Goal: Task Accomplishment & Management: Manage account settings

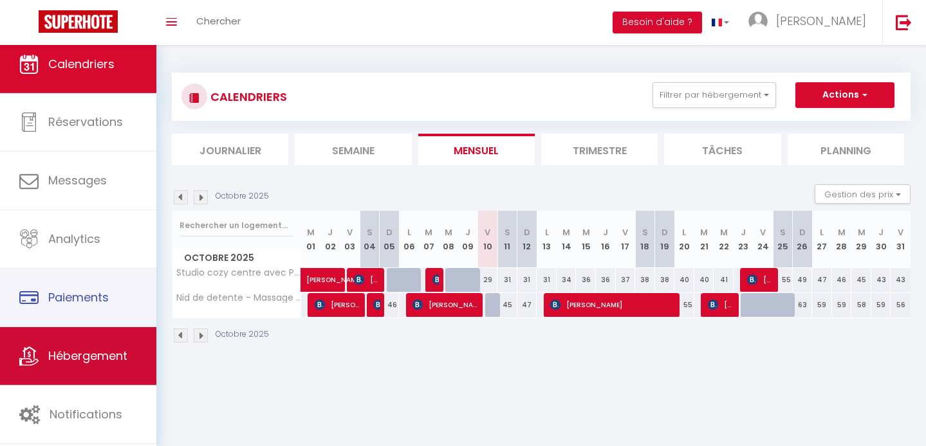
scroll to position [5, 0]
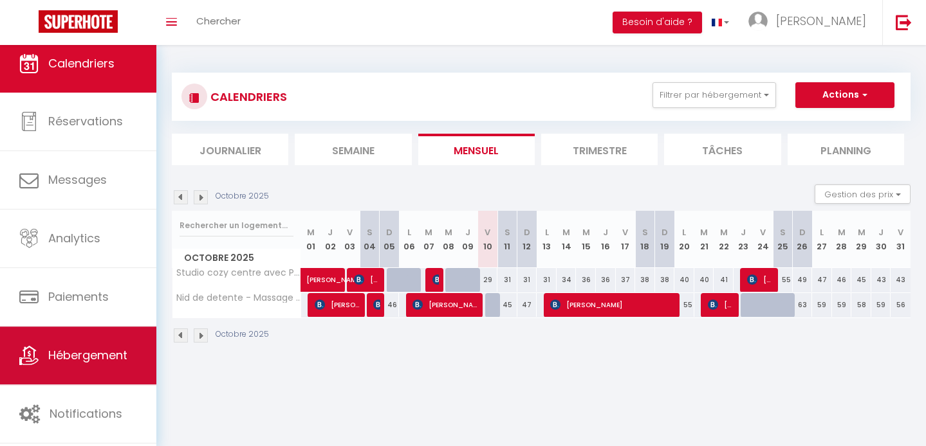
click at [91, 345] on link "Hébergement" at bounding box center [78, 356] width 156 height 58
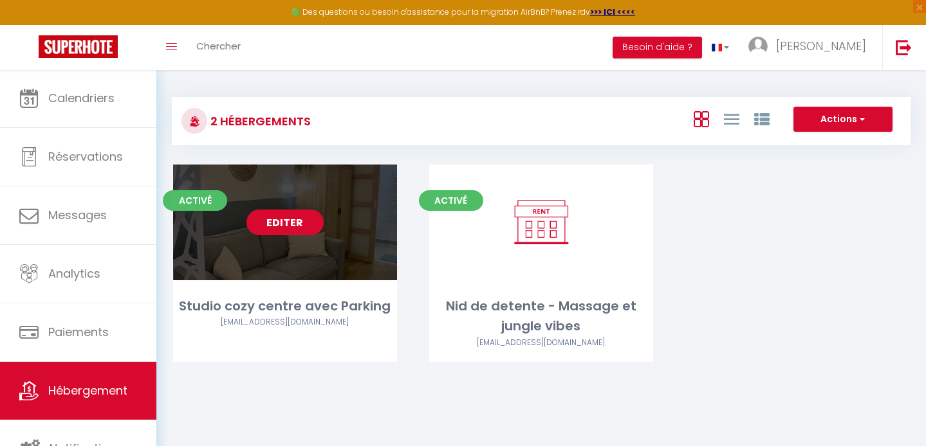
click at [310, 224] on link "Editer" at bounding box center [284, 223] width 77 height 26
select select "3"
select select "2"
select select "1"
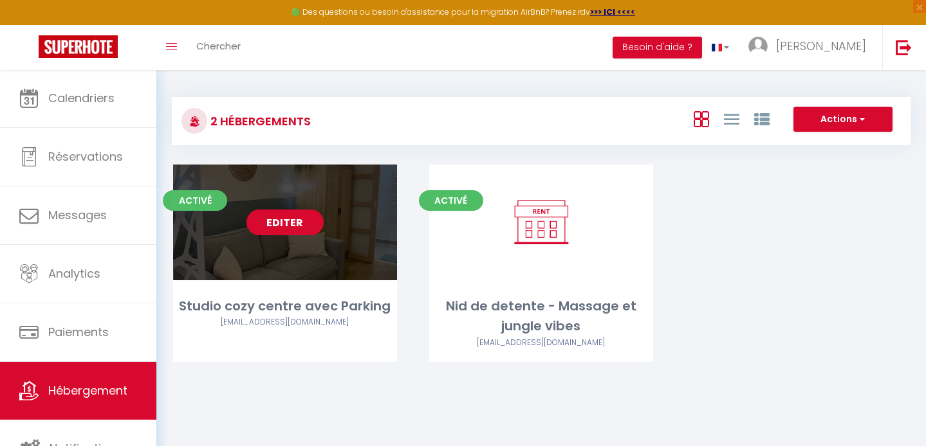
select select
select select "28"
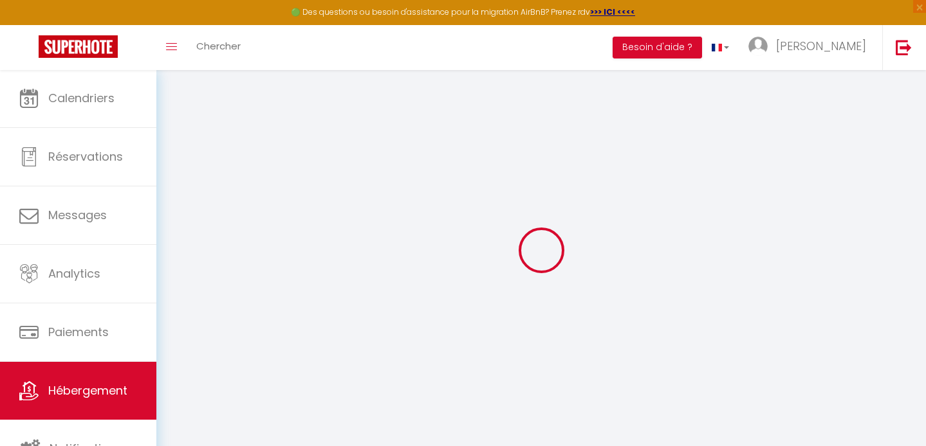
select select
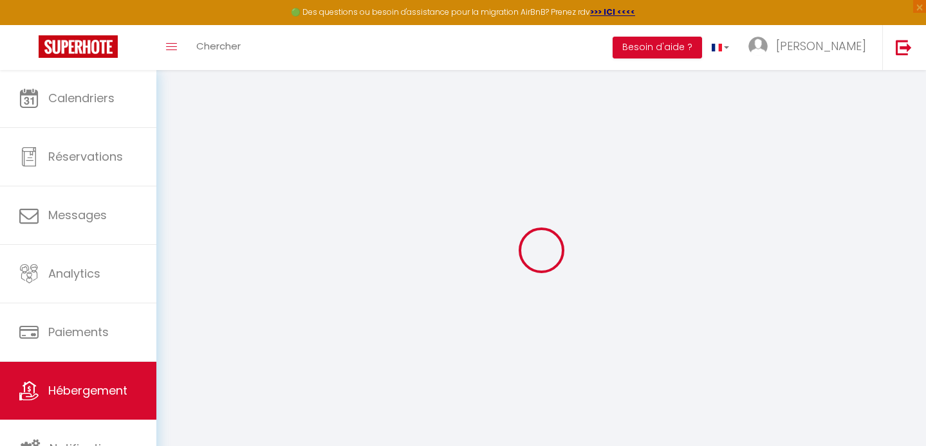
select select
checkbox input "false"
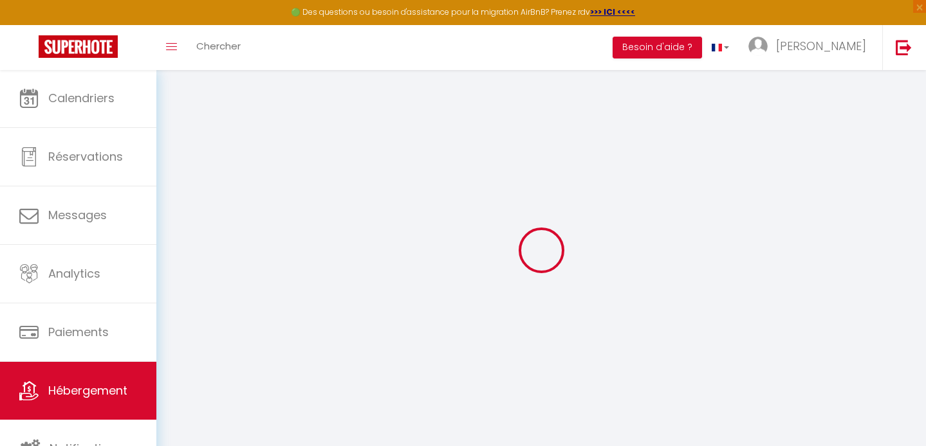
select select
type input "Studio cozy centre avec Parking"
type input "[PERSON_NAME]"
type input "Ciupei"
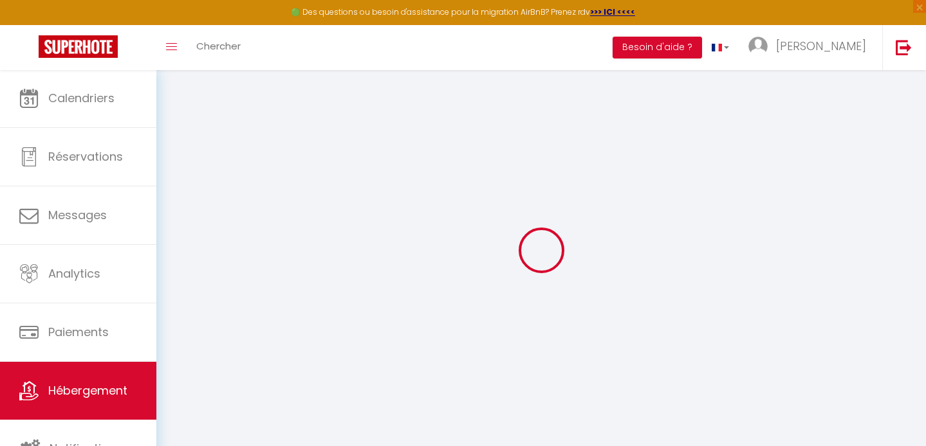
select select "2"
select select "0"
type input "60"
type input "48"
type input "200"
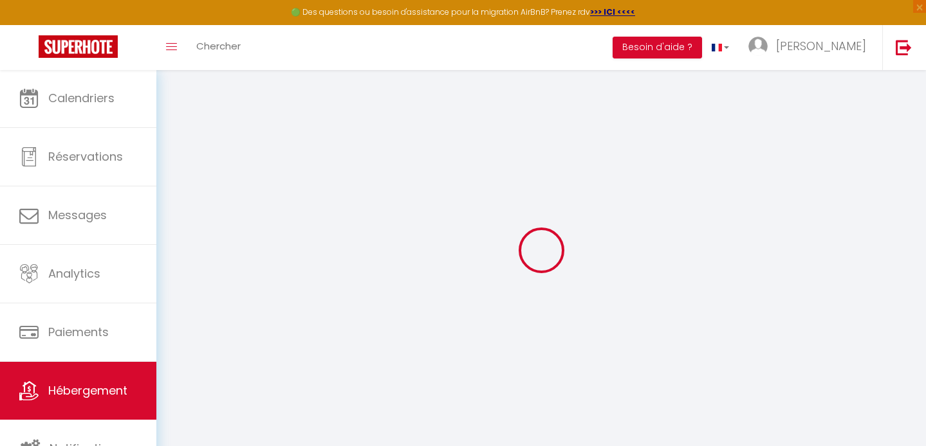
select select
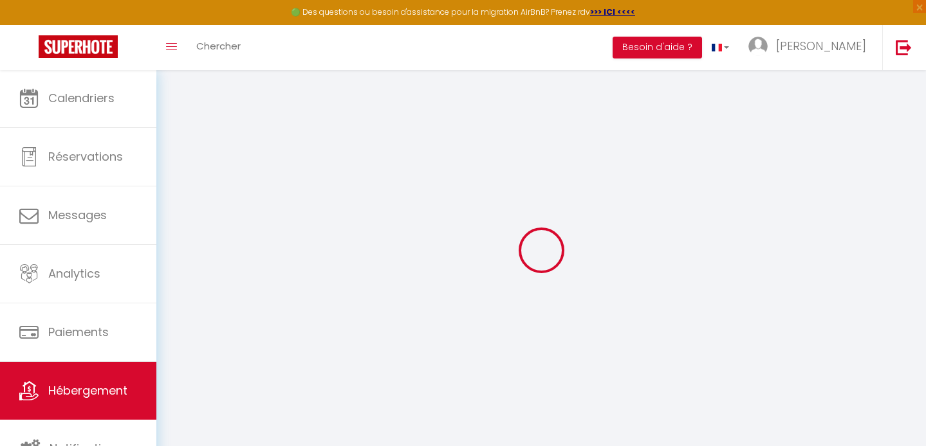
select select
type input "[STREET_ADDRESS]"
type input "06130"
type input "Grasse"
type input "[EMAIL_ADDRESS][DOMAIN_NAME]"
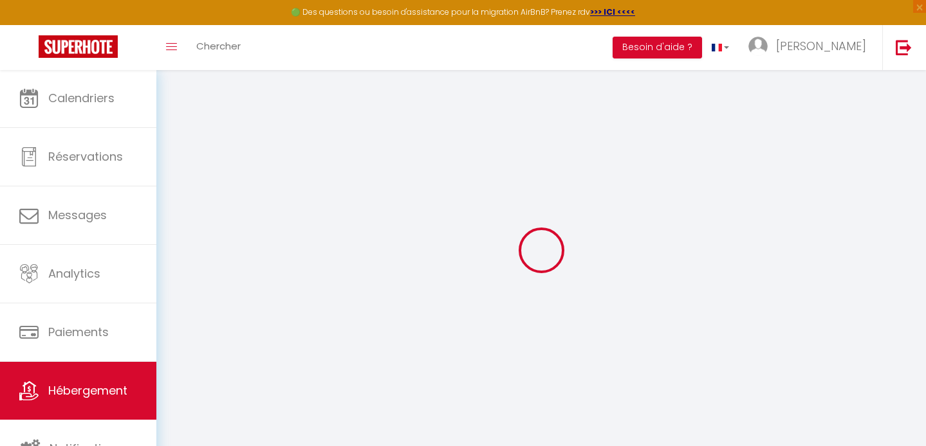
select select "4932"
checkbox input "false"
checkbox input "true"
checkbox input "false"
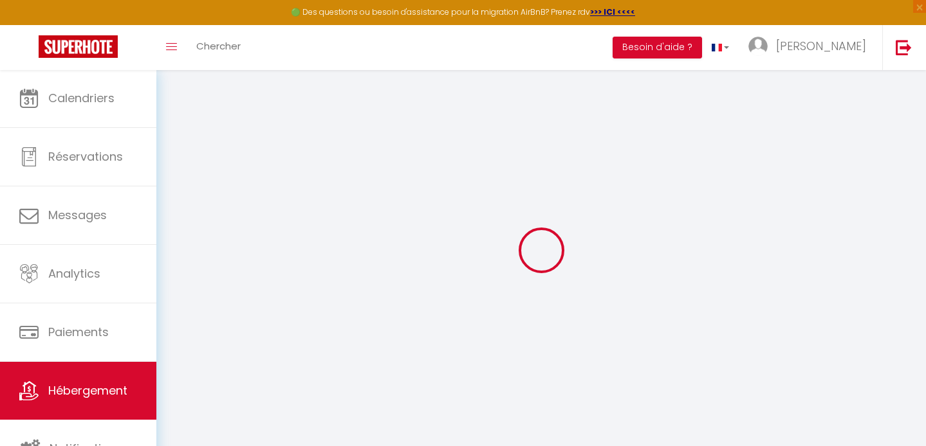
type input "0"
select select
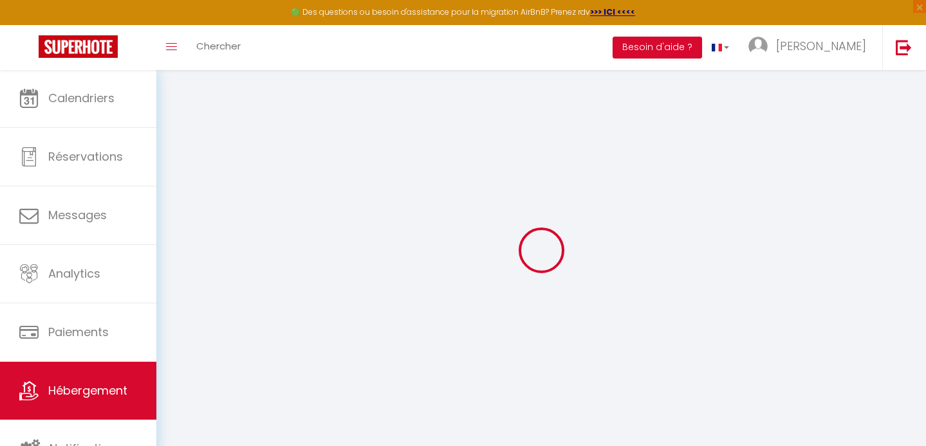
select select
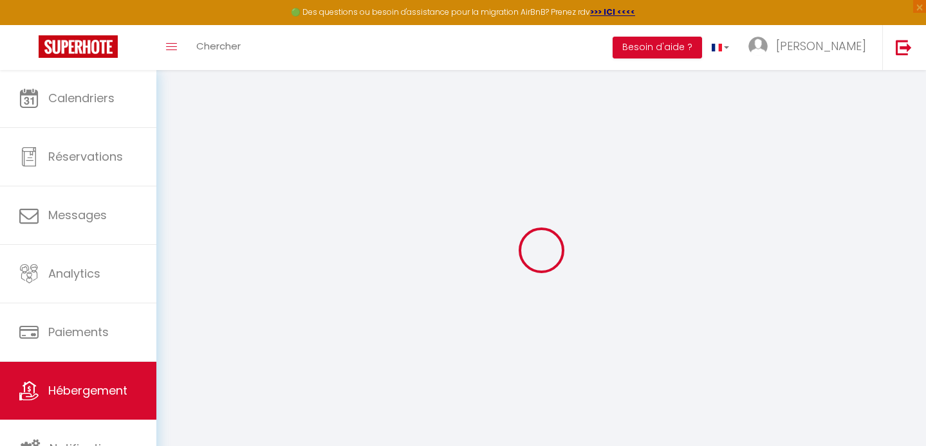
checkbox input "false"
checkbox input "true"
checkbox input "false"
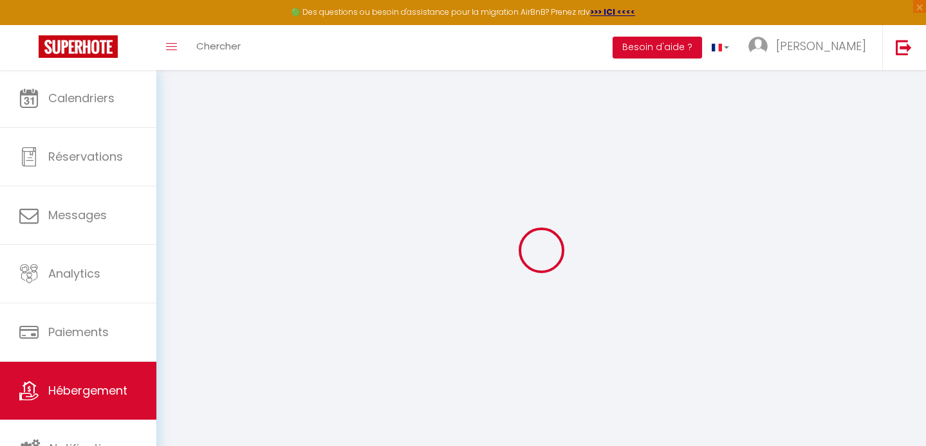
checkbox input "false"
checkbox input "true"
checkbox input "false"
select select "16:00"
select select "23:45"
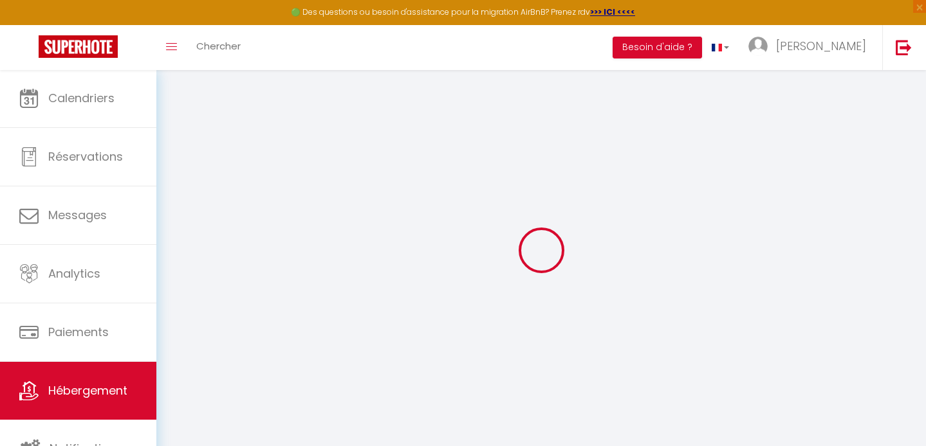
select select "10:00"
select select "15"
select select "23:00"
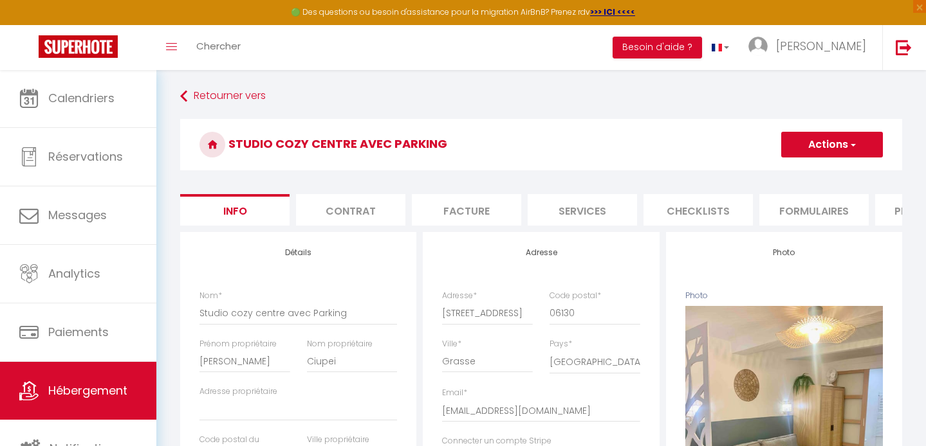
checkbox input "false"
checkbox input "true"
checkbox input "false"
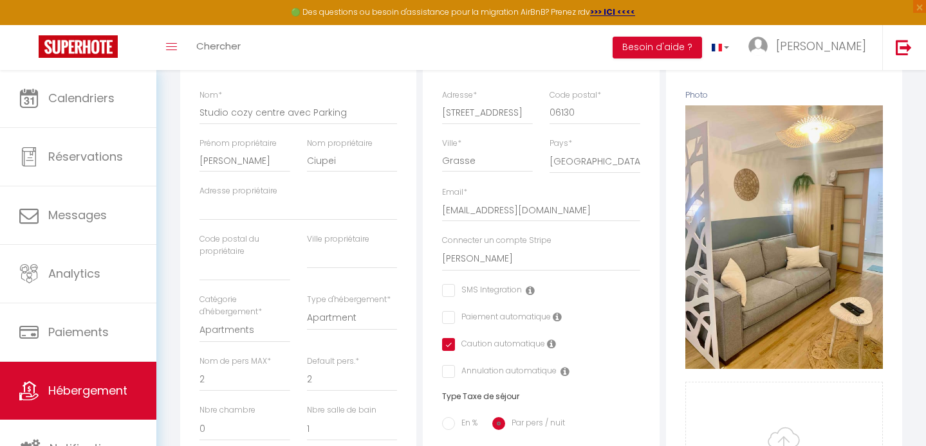
scroll to position [201, 0]
checkbox input "false"
checkbox input "true"
checkbox input "false"
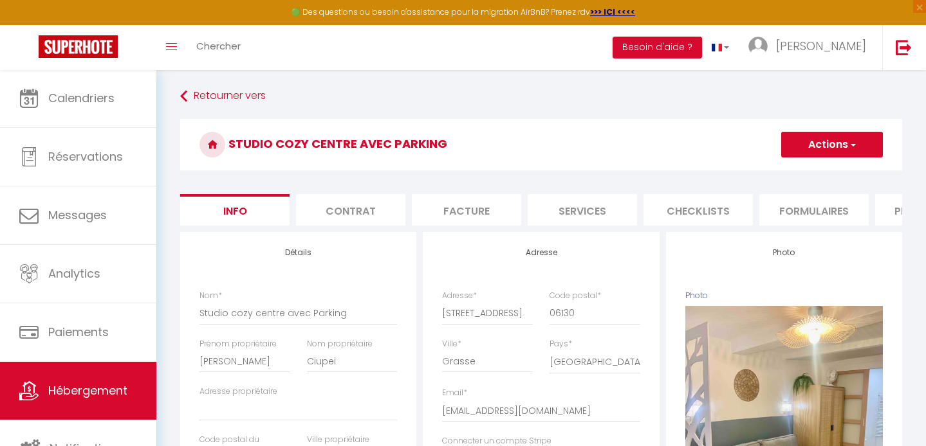
scroll to position [0, 0]
click at [572, 217] on li "Services" at bounding box center [581, 210] width 109 height 32
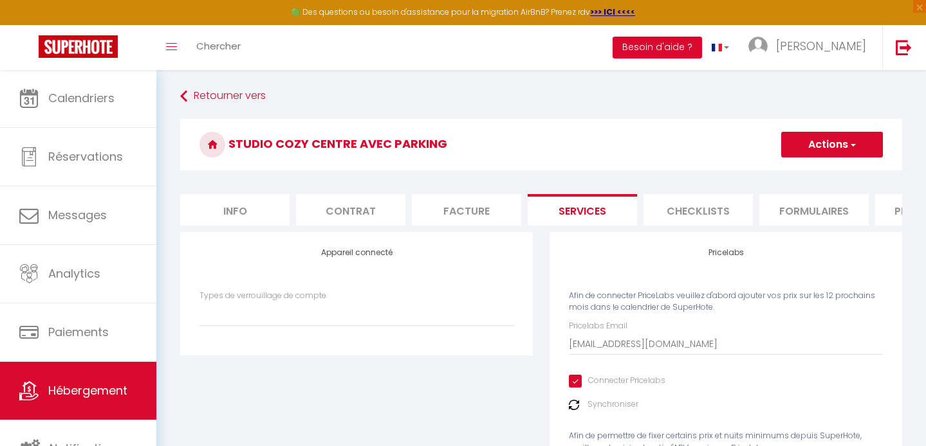
click at [360, 208] on li "Contrat" at bounding box center [350, 210] width 109 height 32
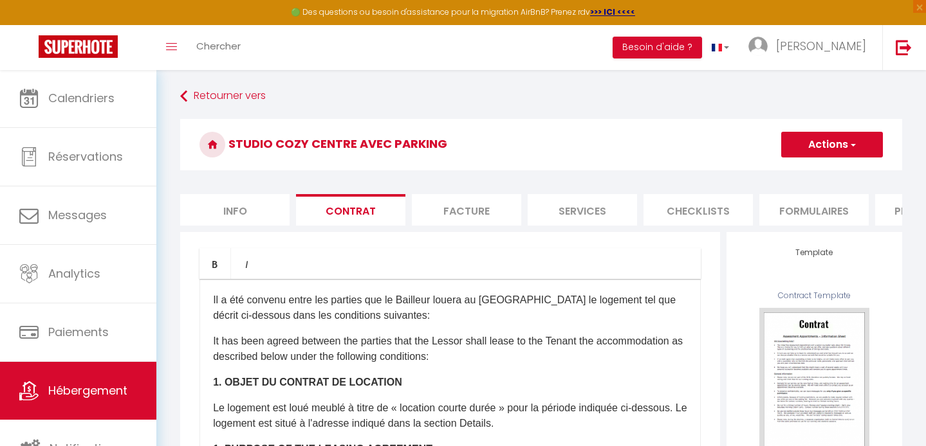
click at [438, 211] on li "Facture" at bounding box center [466, 210] width 109 height 32
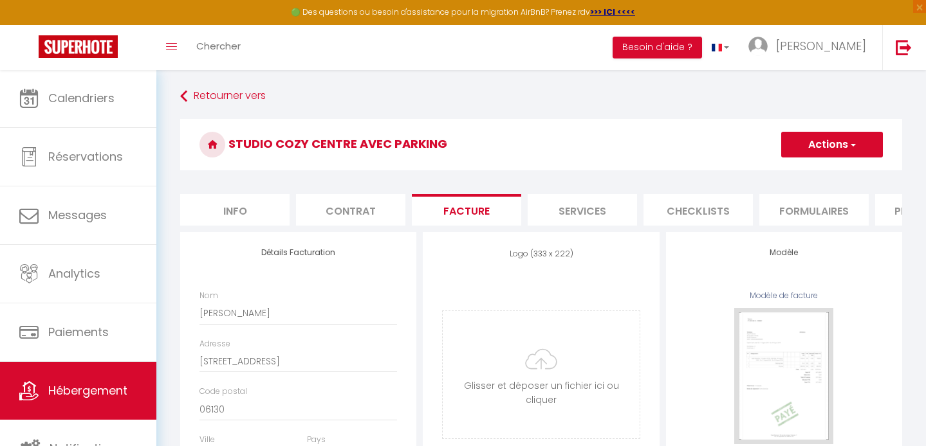
click at [580, 208] on li "Services" at bounding box center [581, 210] width 109 height 32
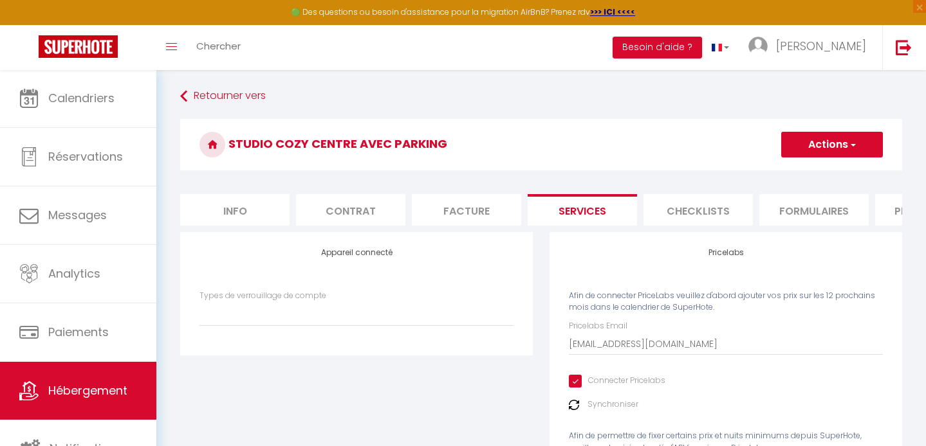
select select
click at [682, 205] on li "Checklists" at bounding box center [697, 210] width 109 height 32
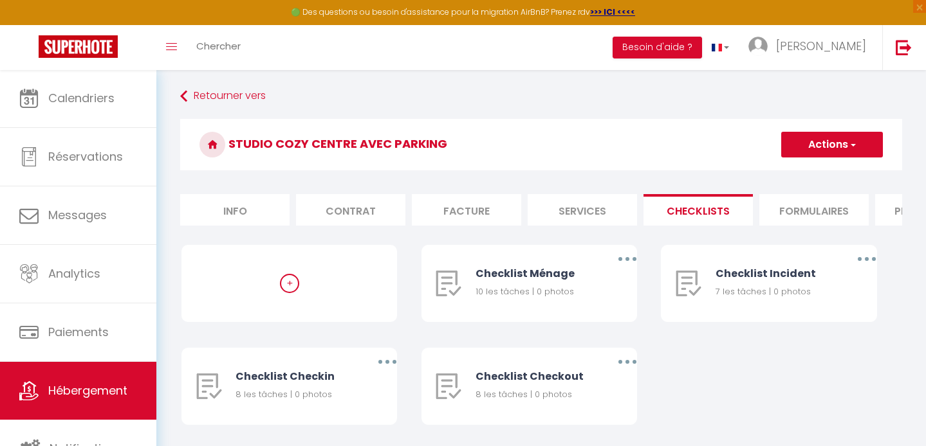
click at [793, 203] on li "Formulaires" at bounding box center [813, 210] width 109 height 32
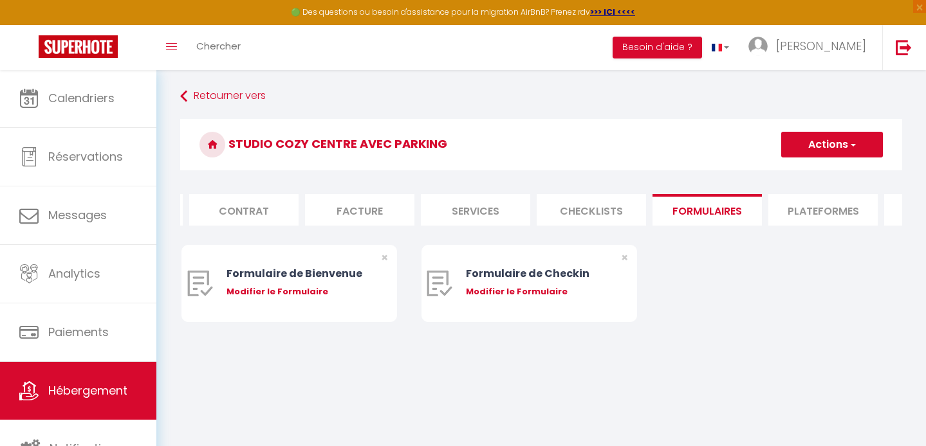
scroll to position [0, 124]
click at [815, 214] on li "Plateformes" at bounding box center [805, 210] width 109 height 32
select select
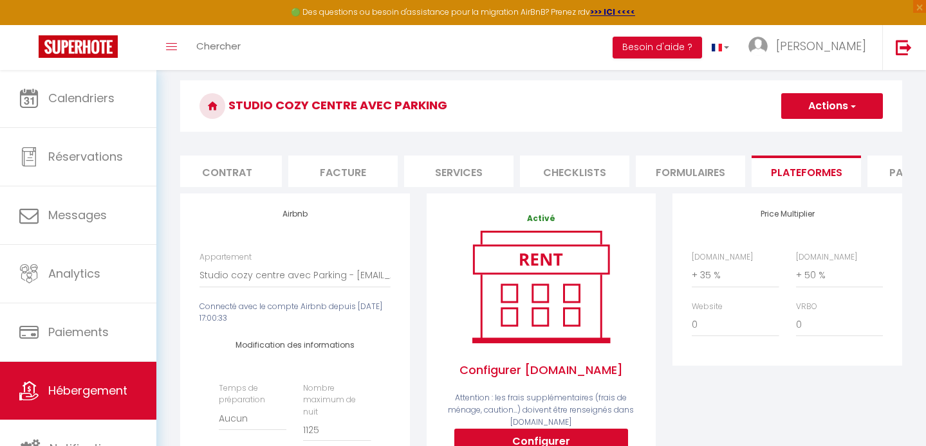
scroll to position [41, 0]
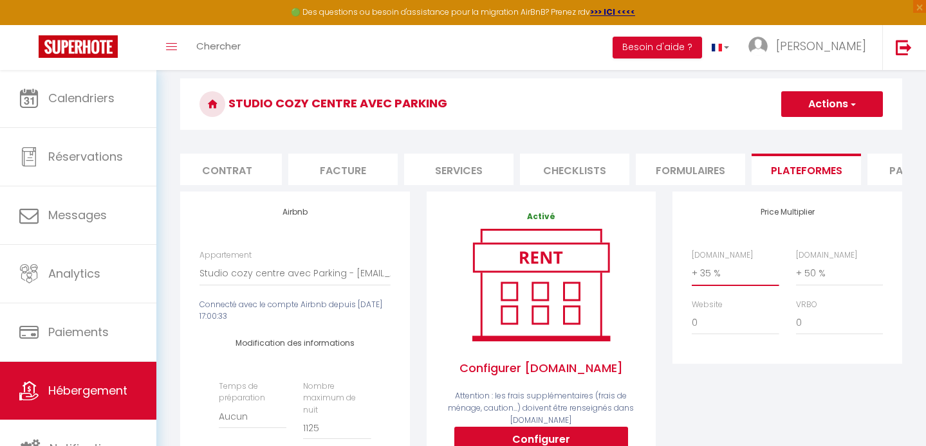
click at [712, 280] on select "0 + 1 % + 2 % + 3 % + 4 % + 5 % + 6 % + 7 % + 8 % + 9 %" at bounding box center [734, 273] width 87 height 24
select select "+ 30 %"
select select
click at [817, 102] on button "Actions" at bounding box center [832, 104] width 102 height 26
click at [819, 136] on link "Enregistrer" at bounding box center [831, 132] width 102 height 17
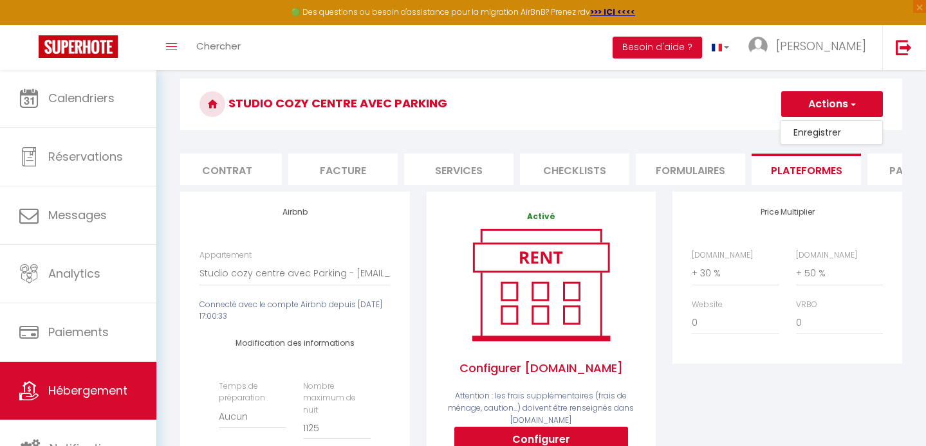
select select "EUR"
select select
select select "+ 25 %"
select select
click at [821, 99] on button "Actions" at bounding box center [832, 104] width 102 height 26
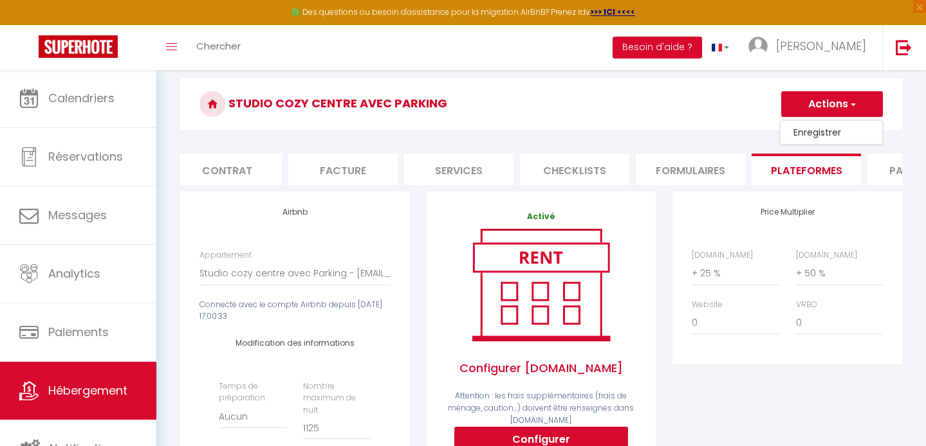
click at [817, 134] on link "Enregistrer" at bounding box center [831, 132] width 102 height 17
select select "EUR"
select select
click at [831, 91] on button "Actions" at bounding box center [832, 104] width 102 height 26
click at [829, 135] on link "Enregistrer" at bounding box center [831, 132] width 102 height 17
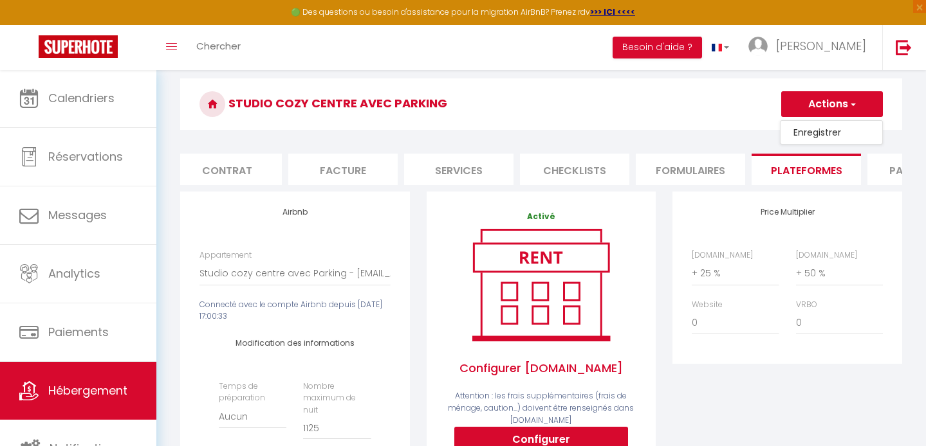
select select "EUR"
select select
click at [807, 105] on button "Actions" at bounding box center [832, 104] width 102 height 26
click at [807, 133] on link "Enregistrer" at bounding box center [831, 132] width 102 height 17
select select "EUR"
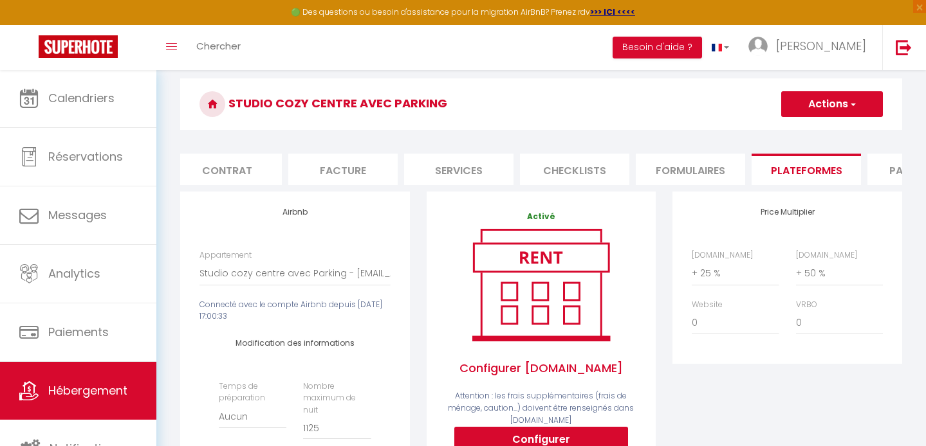
select select
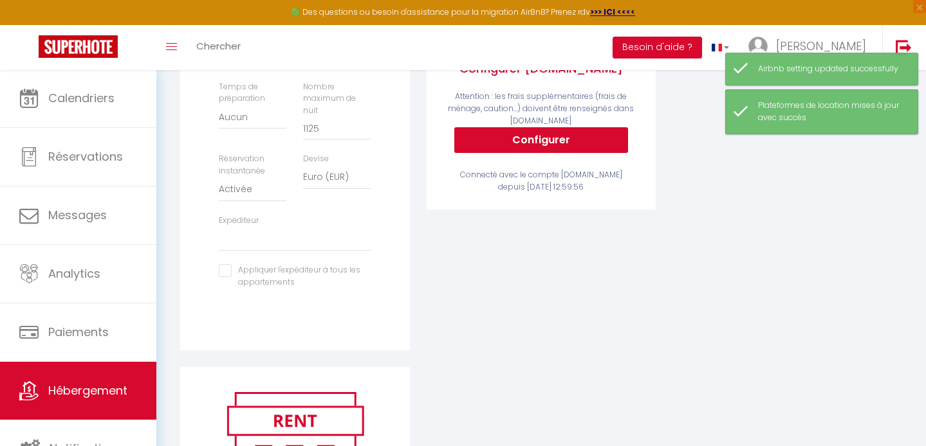
scroll to position [341, 0]
click at [100, 405] on link "Hébergement" at bounding box center [78, 391] width 156 height 58
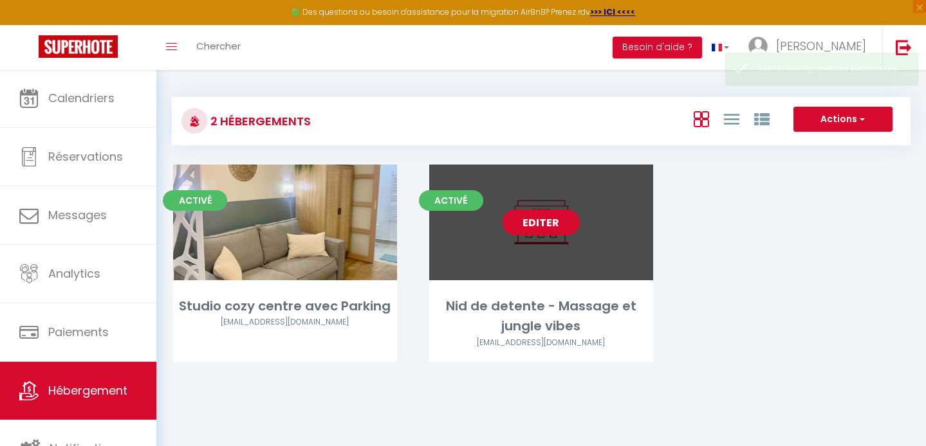
click at [536, 226] on link "Editer" at bounding box center [540, 223] width 77 height 26
select select "3"
select select "2"
select select "1"
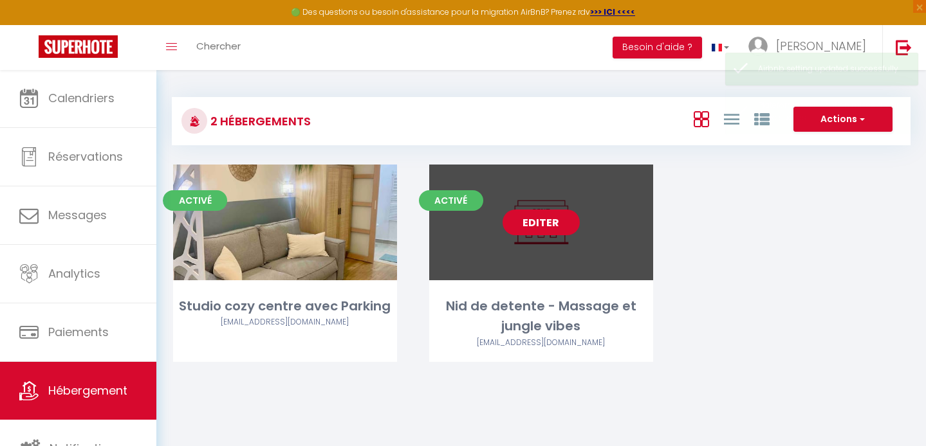
select select
select select "28"
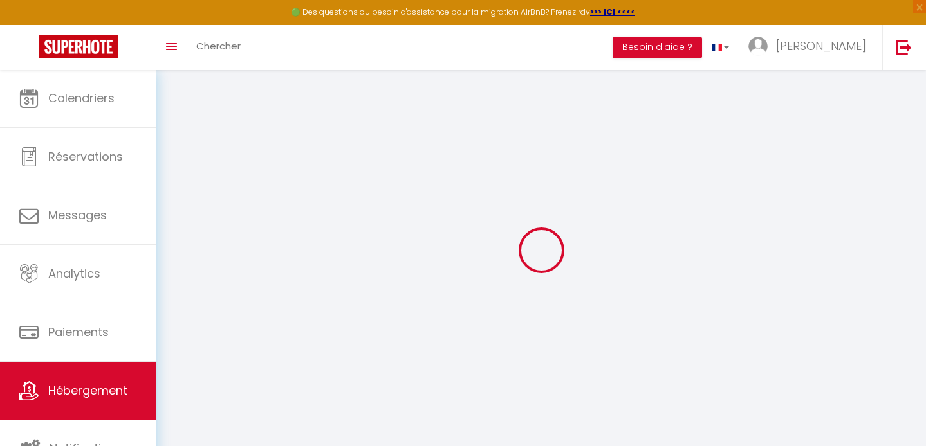
select select
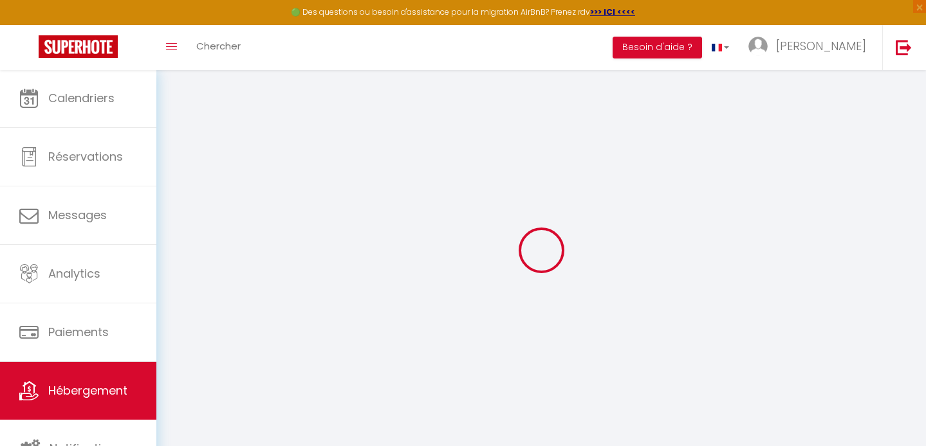
select select
checkbox input "false"
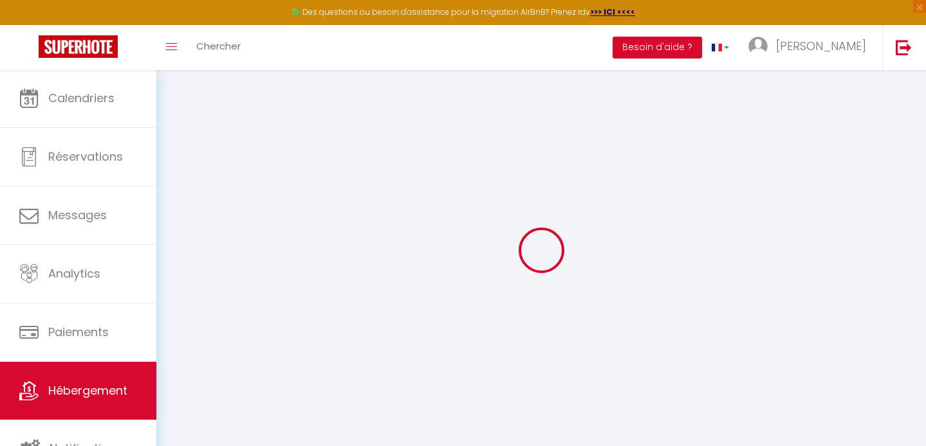
select select
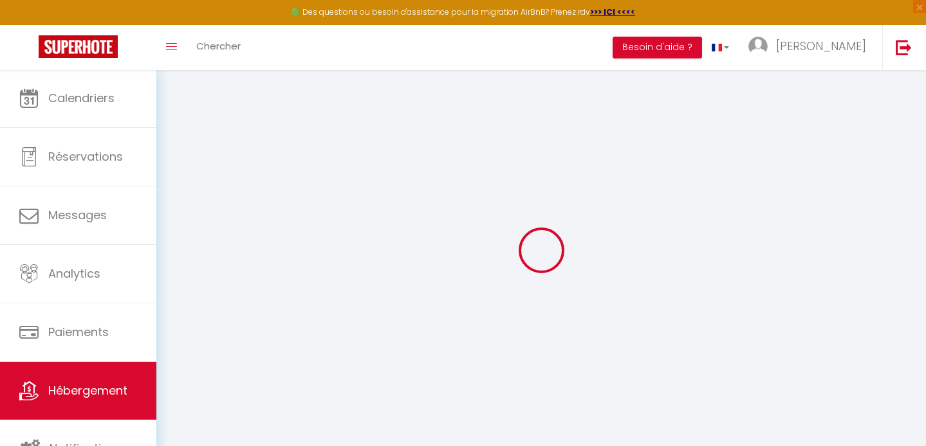
select select
checkbox input "false"
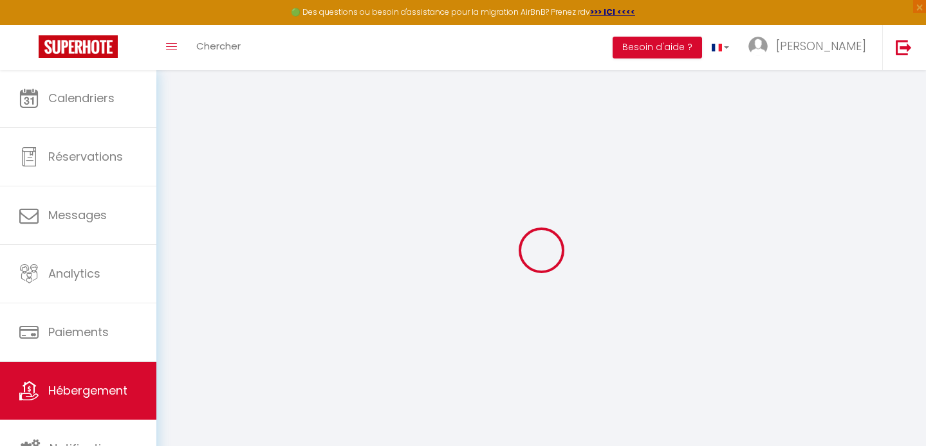
checkbox input "false"
select select
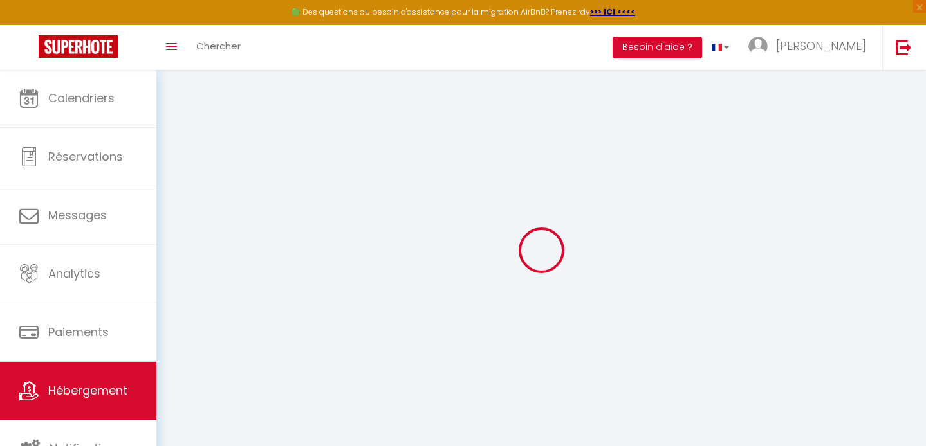
select select
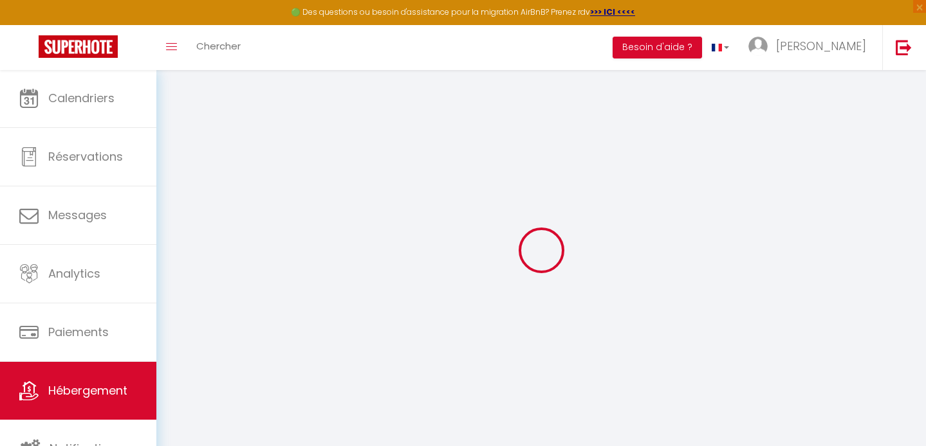
checkbox input "false"
select select
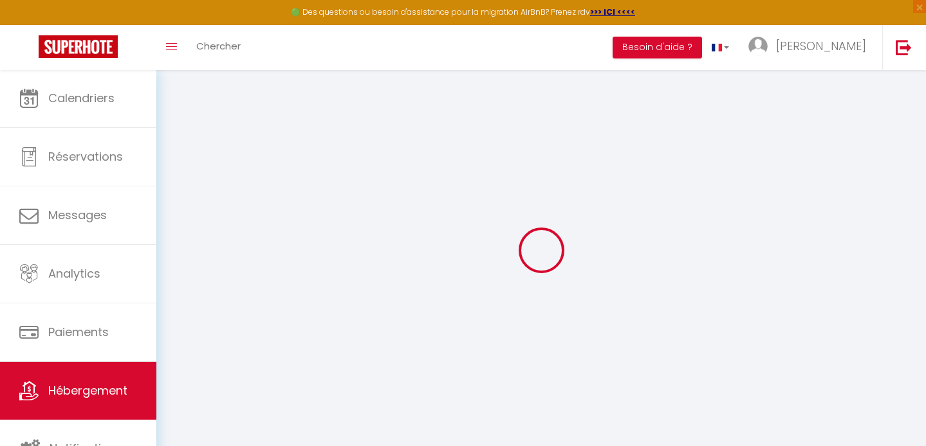
select select
type input "Nid de detente - Massage et jungle vibes"
type input "SCI"
type input "DG"
type input "[STREET_ADDRESS]"
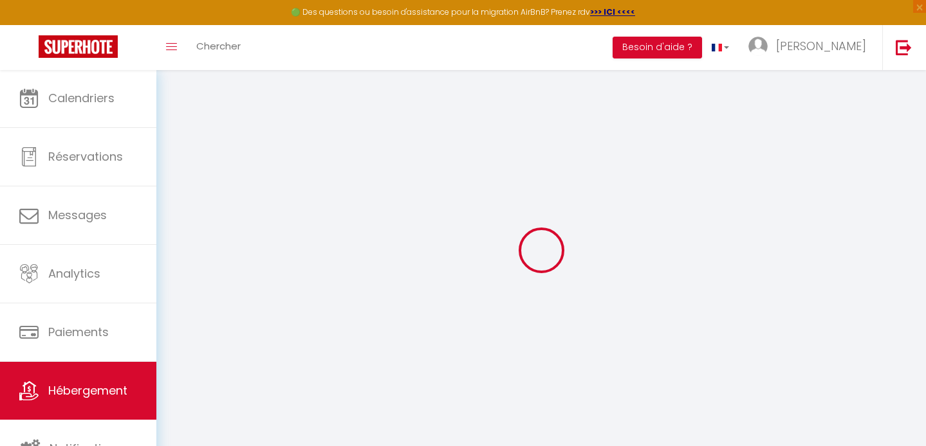
type input "06130"
type input "GRASSE"
type input "50"
type input "300"
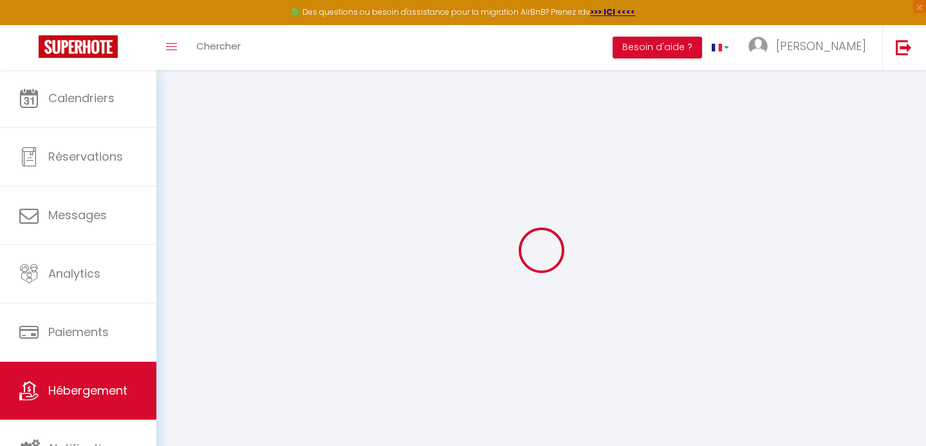
select select
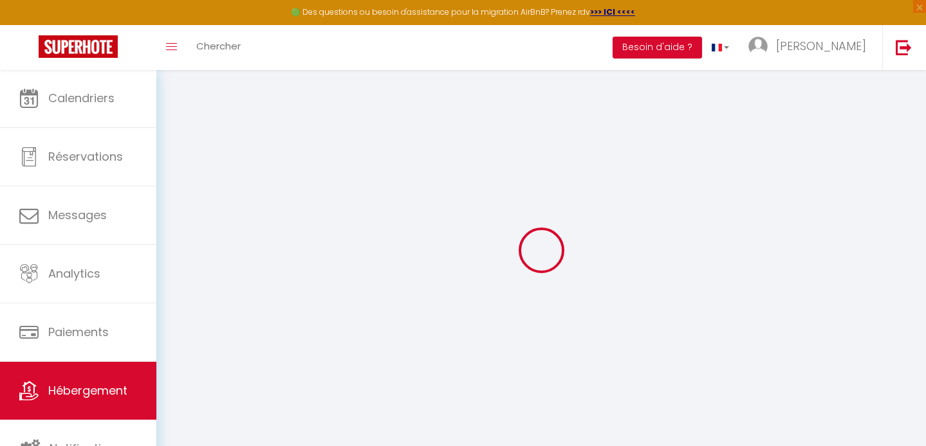
type input "[STREET_ADDRESS]"
type input "06130"
type input "GRASSE"
type input "[EMAIL_ADDRESS][DOMAIN_NAME]"
select select "14217"
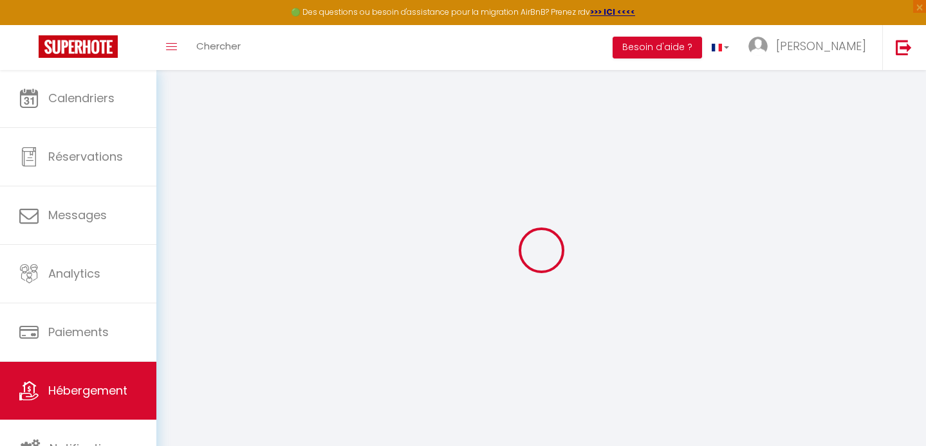
checkbox input "false"
checkbox input "true"
checkbox input "false"
type input "0"
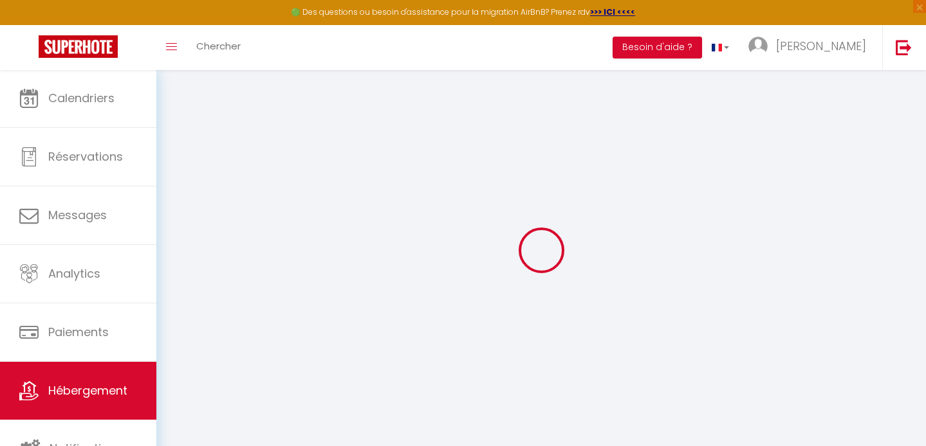
type input "0"
select select "43907"
select select "+ 35 %"
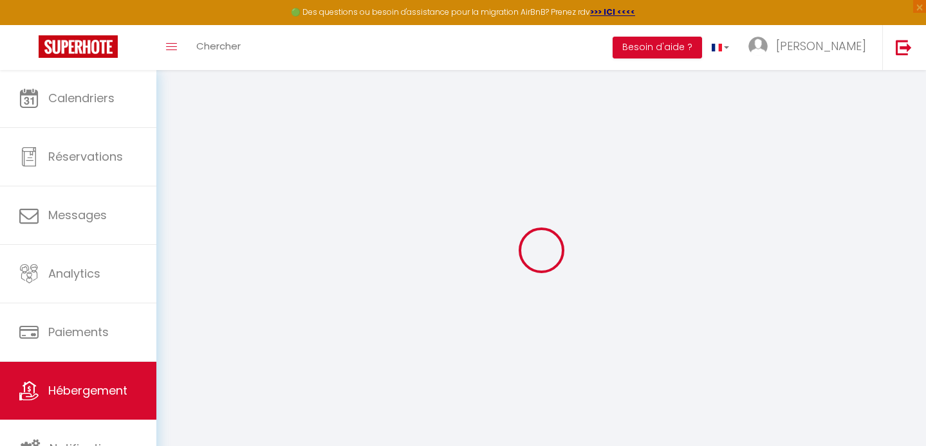
select select "+ 50 %"
select select
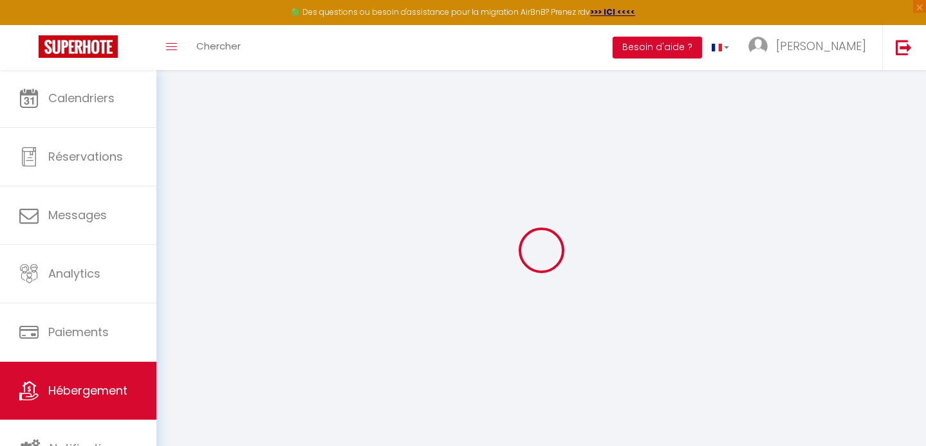
select select
checkbox input "false"
checkbox input "true"
checkbox input "false"
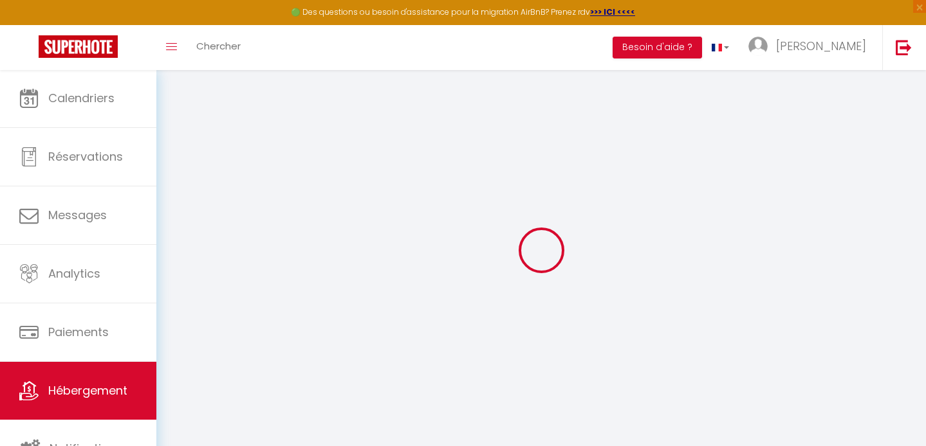
checkbox input "false"
checkbox input "true"
checkbox input "false"
select select "16:00"
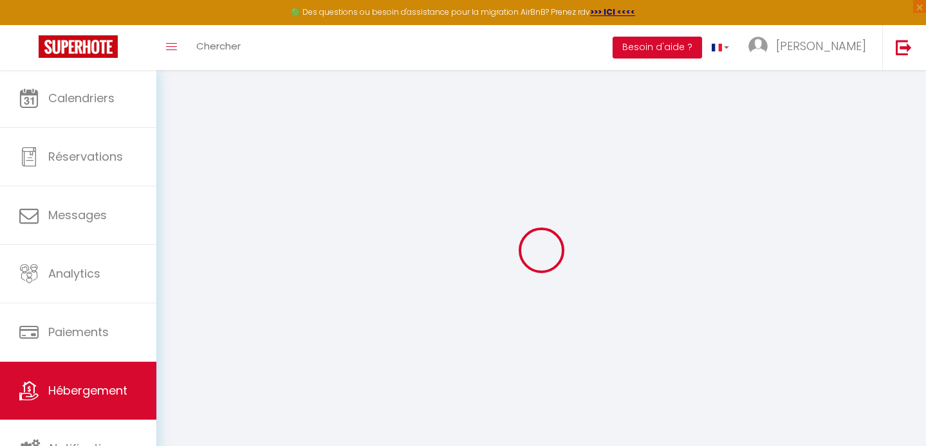
select select "23:45"
select select "10:00"
select select "15"
checkbox input "false"
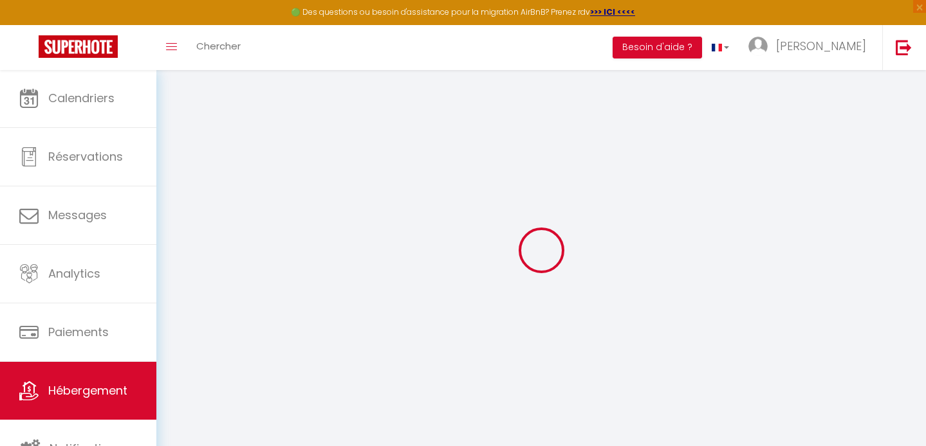
checkbox input "false"
checkbox input "true"
checkbox input "false"
select select "EUR"
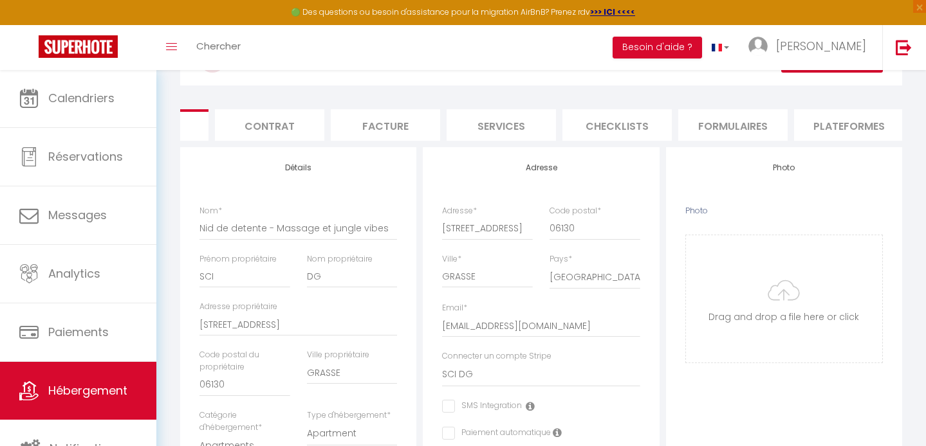
scroll to position [0, 84]
click at [817, 124] on li "Plateformes" at bounding box center [845, 125] width 109 height 32
select select
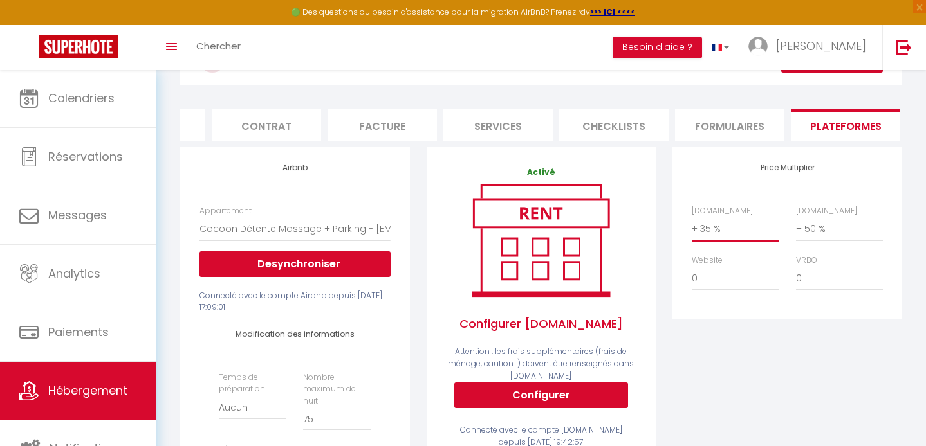
select select "+ 25 %"
select select
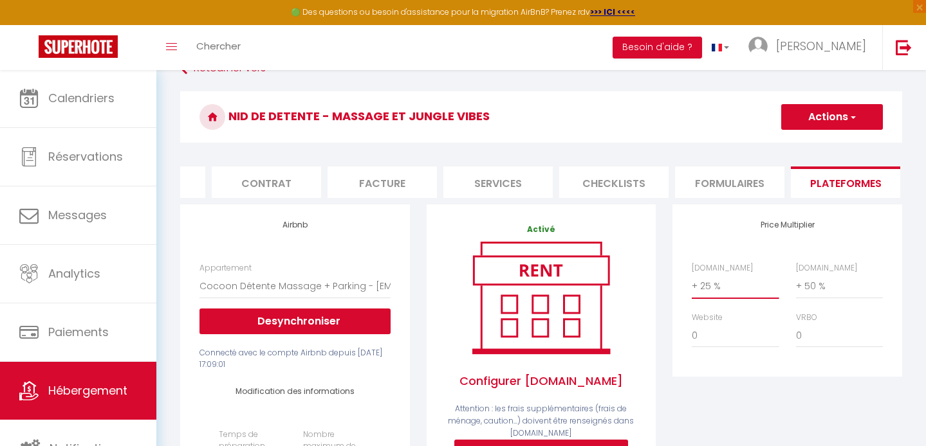
scroll to position [24, 0]
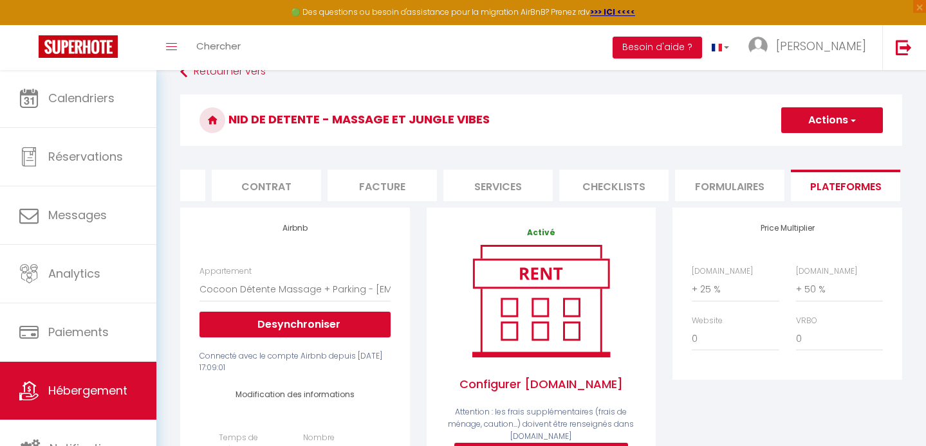
click at [805, 120] on button "Actions" at bounding box center [832, 120] width 102 height 26
click at [809, 151] on link "Enregistrer" at bounding box center [831, 148] width 102 height 17
select select "EUR"
select select
click at [805, 120] on button "Actions" at bounding box center [832, 120] width 102 height 26
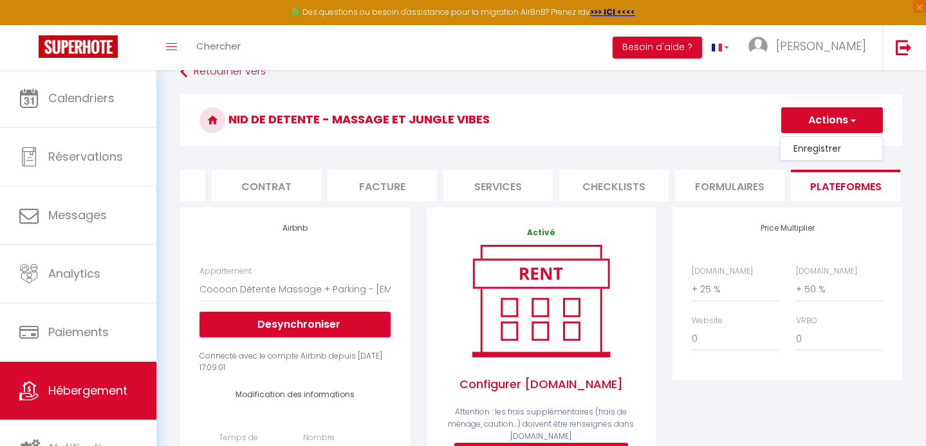
click at [800, 149] on link "Enregistrer" at bounding box center [831, 148] width 102 height 17
select select "EUR"
select select
select select "+ 20 %"
select select
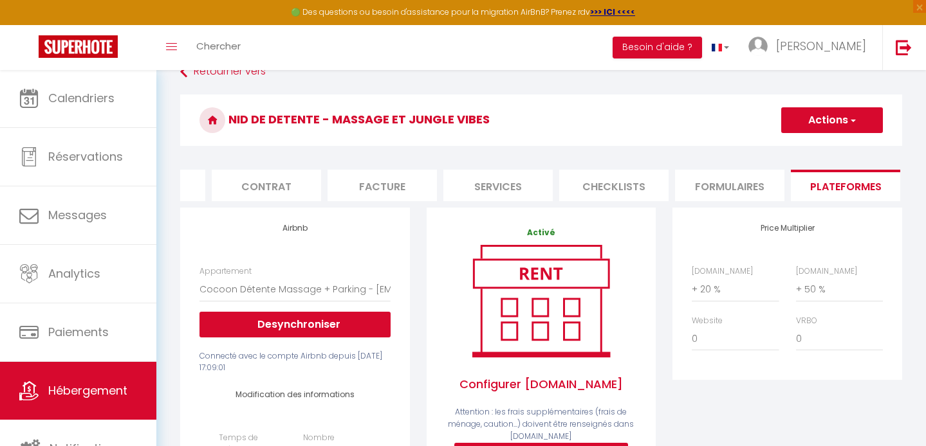
click at [825, 125] on button "Actions" at bounding box center [832, 120] width 102 height 26
click at [822, 147] on link "Enregistrer" at bounding box center [831, 148] width 102 height 17
select select "EUR"
select select
click at [80, 396] on span "Hébergement" at bounding box center [87, 391] width 79 height 16
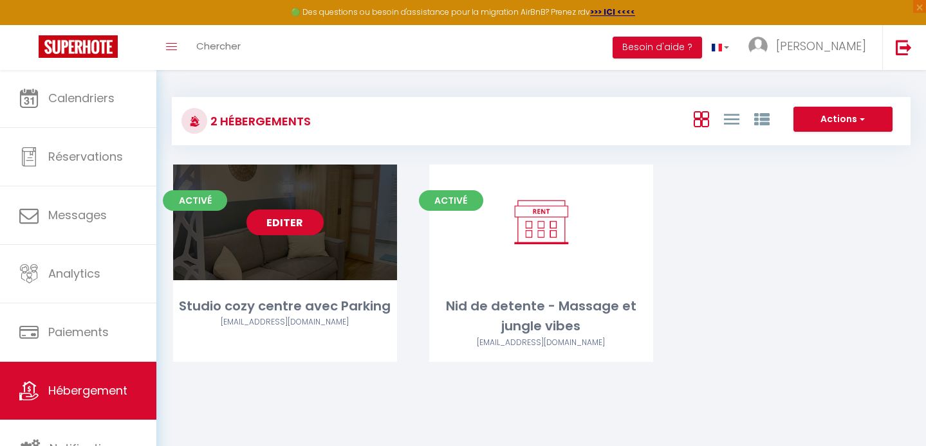
click at [289, 223] on link "Editer" at bounding box center [284, 223] width 77 height 26
select select "3"
select select "2"
select select "1"
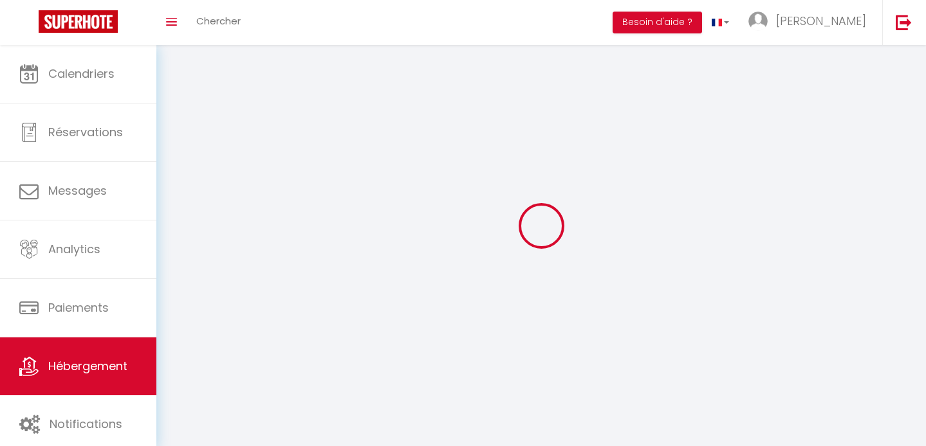
select select
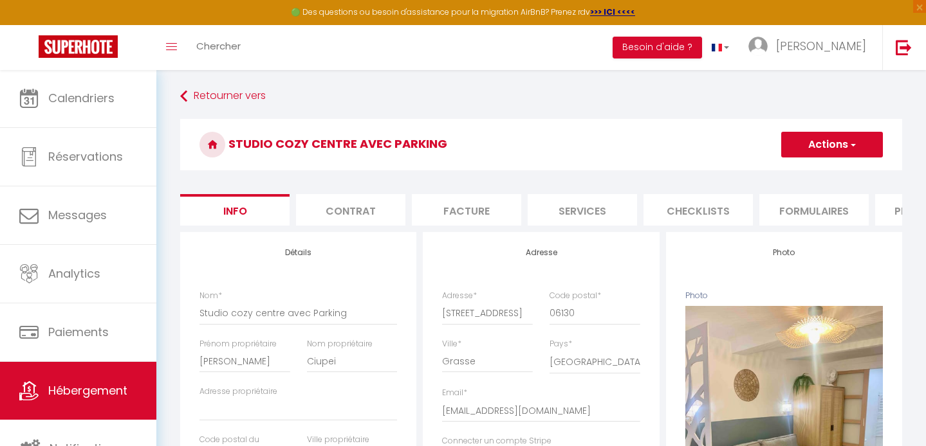
scroll to position [0, 129]
click at [785, 208] on li "Plateformes" at bounding box center [800, 210] width 109 height 32
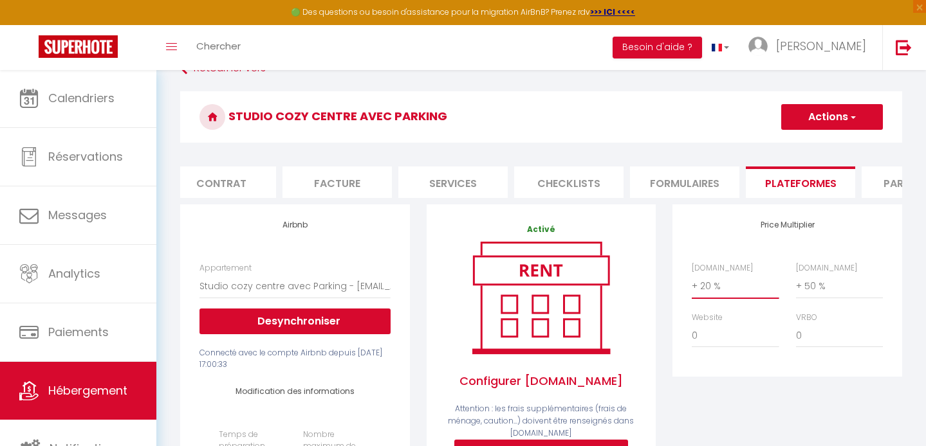
scroll to position [29, 0]
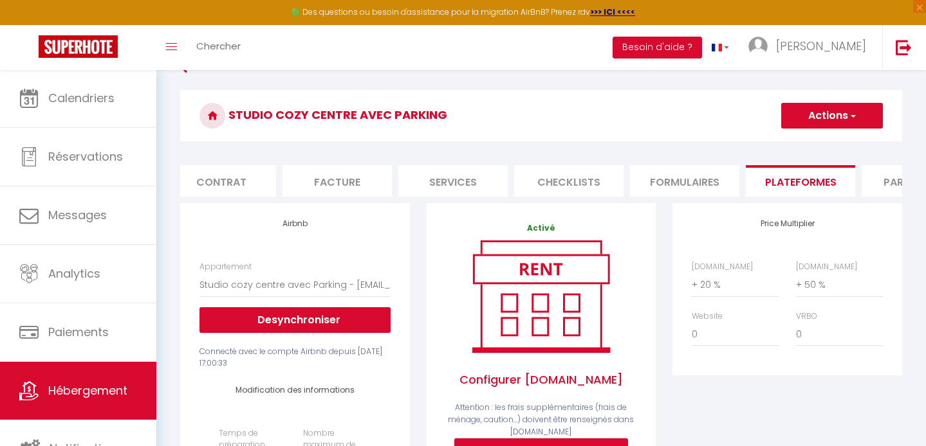
click at [825, 113] on button "Actions" at bounding box center [832, 116] width 102 height 26
click at [818, 140] on link "Enregistrer" at bounding box center [831, 144] width 102 height 17
